Goal: Information Seeking & Learning: Compare options

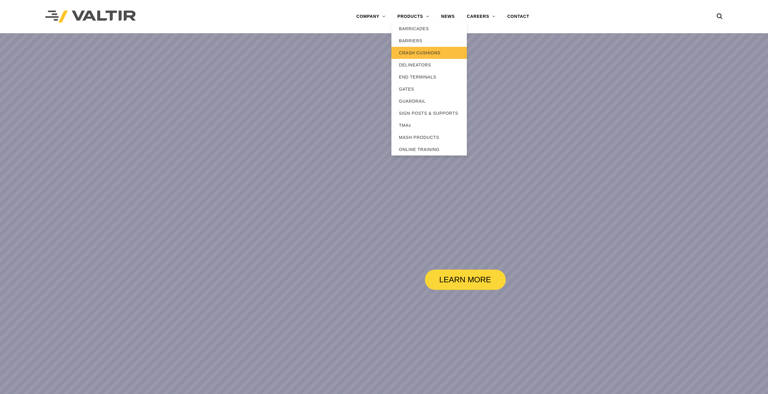
click at [416, 55] on link "CRASH CUSHIONS" at bounding box center [428, 53] width 75 height 12
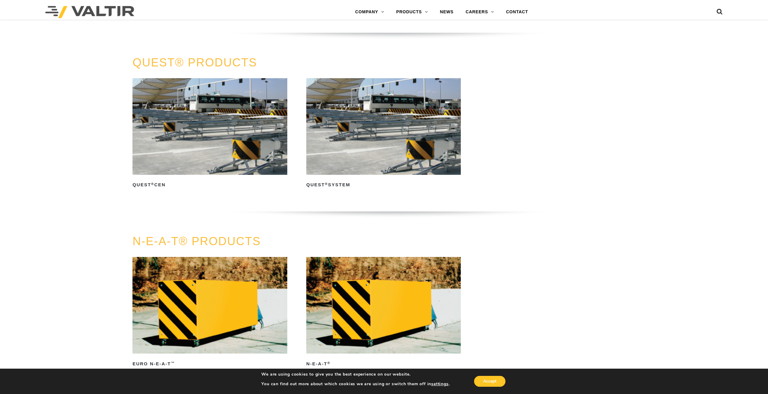
scroll to position [1569, 0]
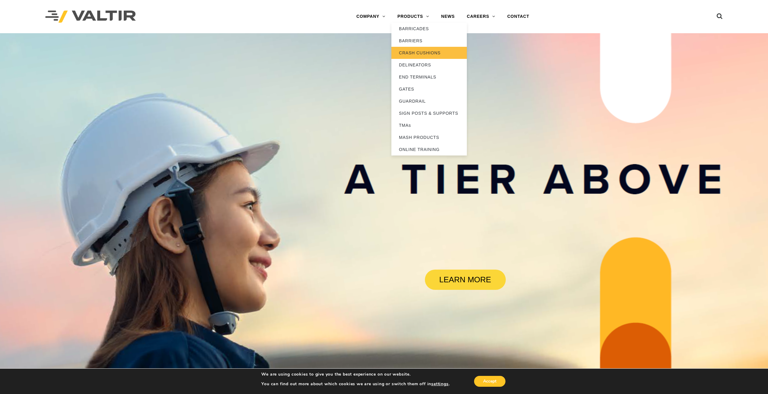
click at [419, 58] on link "CRASH CUSHIONS" at bounding box center [428, 53] width 75 height 12
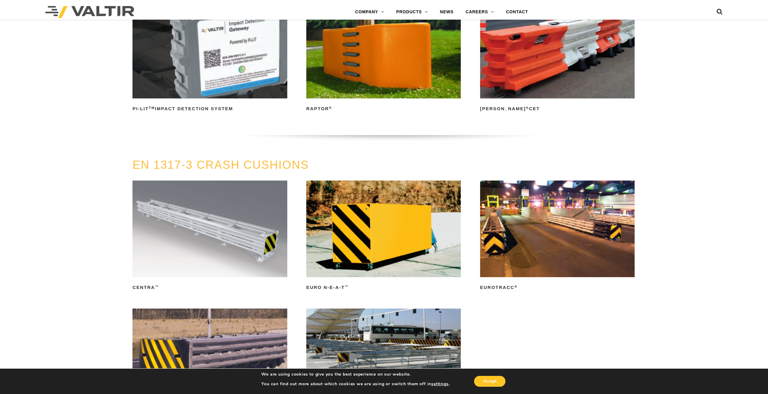
scroll to position [2324, 0]
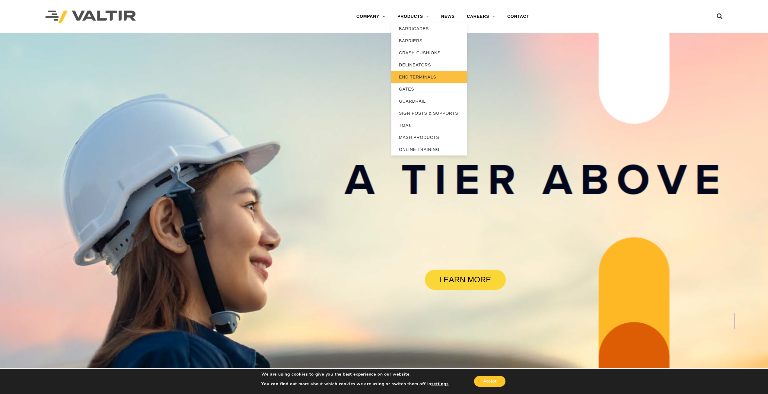
click at [414, 79] on link "END TERMINALS" at bounding box center [428, 77] width 75 height 12
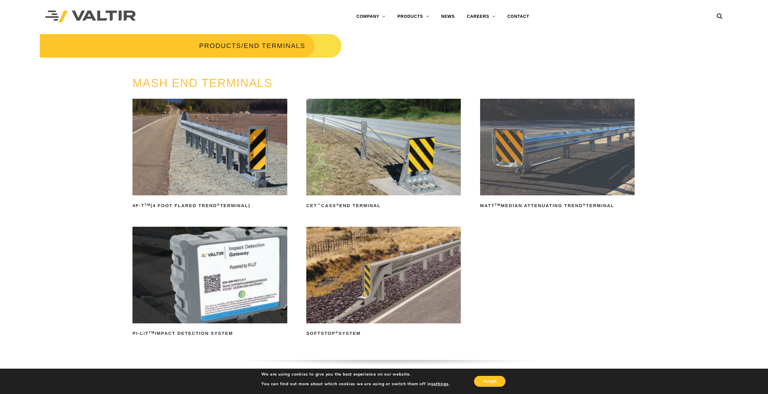
click at [254, 167] on img at bounding box center [209, 147] width 154 height 97
click at [557, 138] on img at bounding box center [557, 147] width 154 height 97
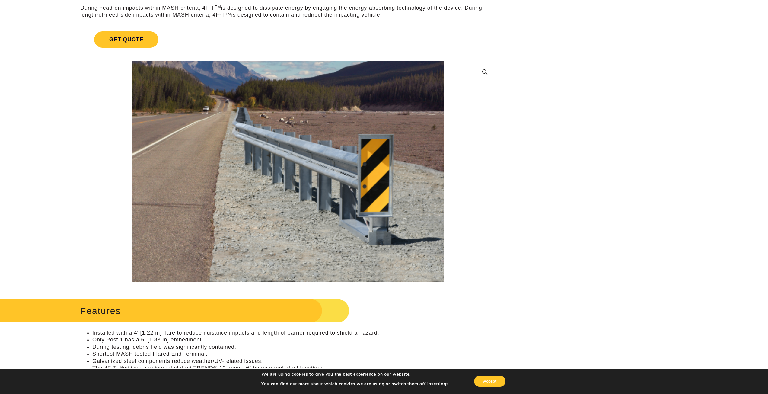
scroll to position [121, 0]
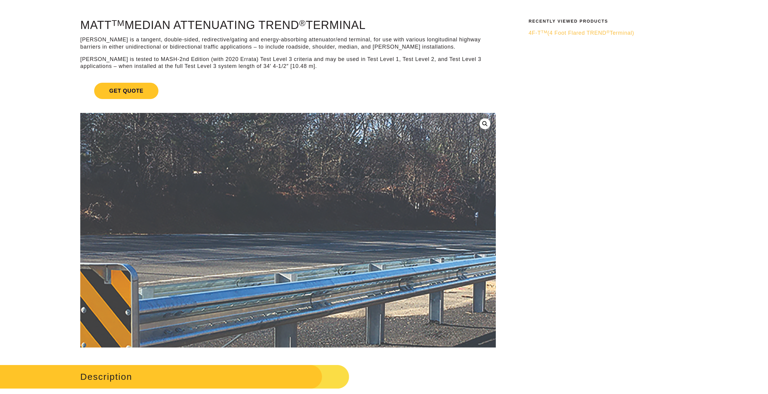
scroll to position [121, 0]
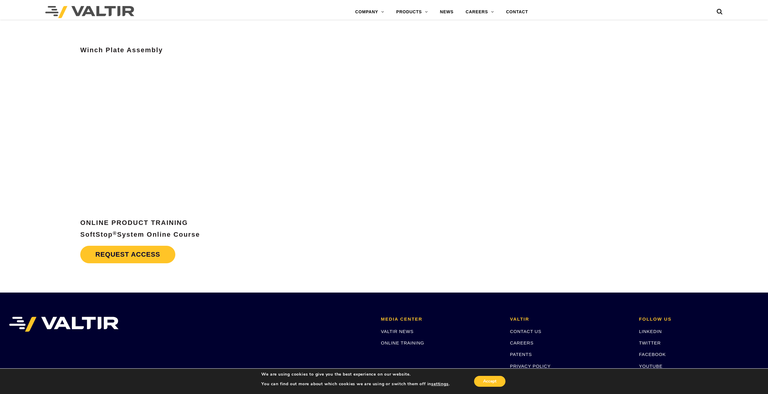
scroll to position [3087, 0]
